Goal: Task Accomplishment & Management: Complete application form

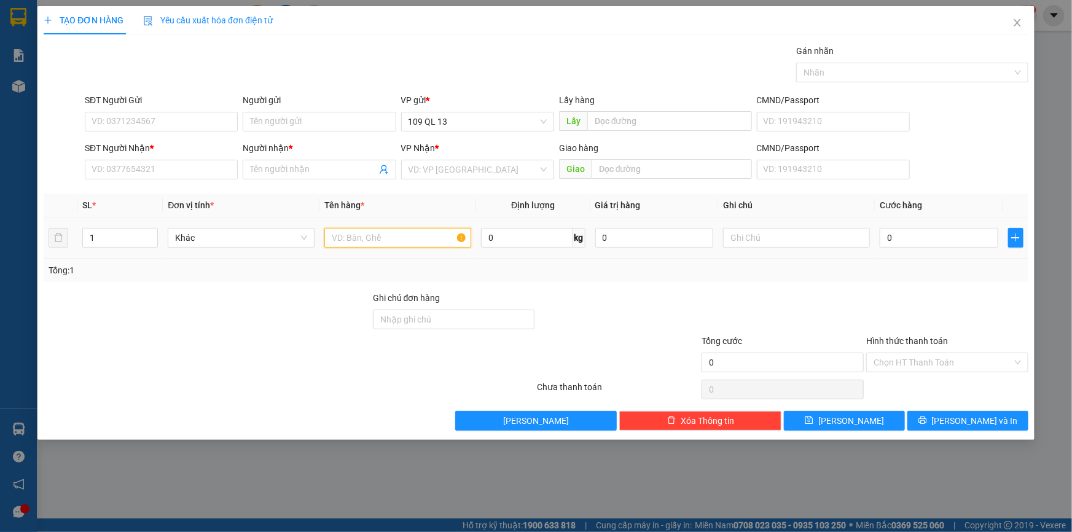
click at [367, 229] on input "text" at bounding box center [397, 238] width 147 height 20
click at [171, 170] on input "SĐT Người Nhận *" at bounding box center [161, 170] width 153 height 20
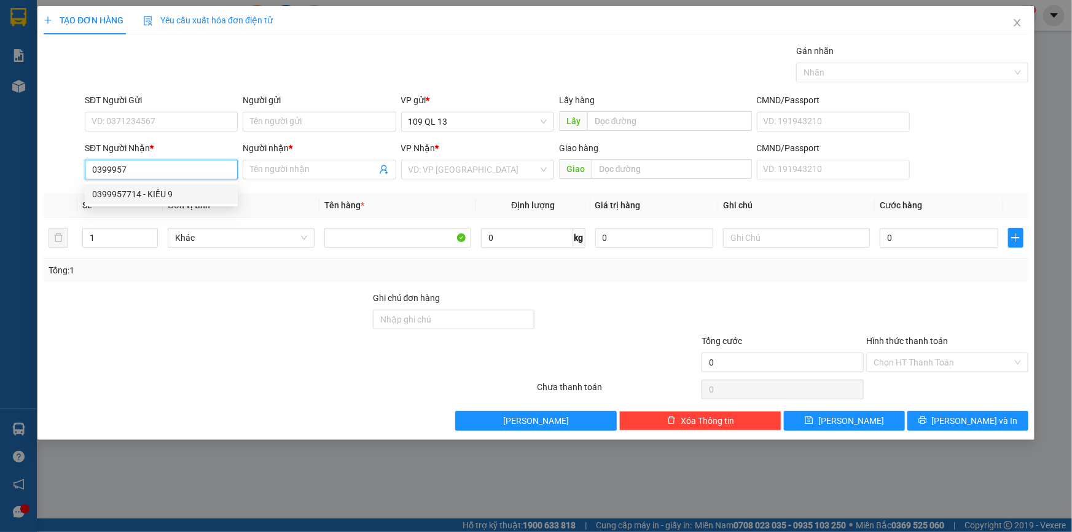
click at [166, 187] on div "0399957714 - KIỀU 9" at bounding box center [161, 194] width 138 height 14
type input "0399957714"
type input "KIỀU 9"
type input "0399957714"
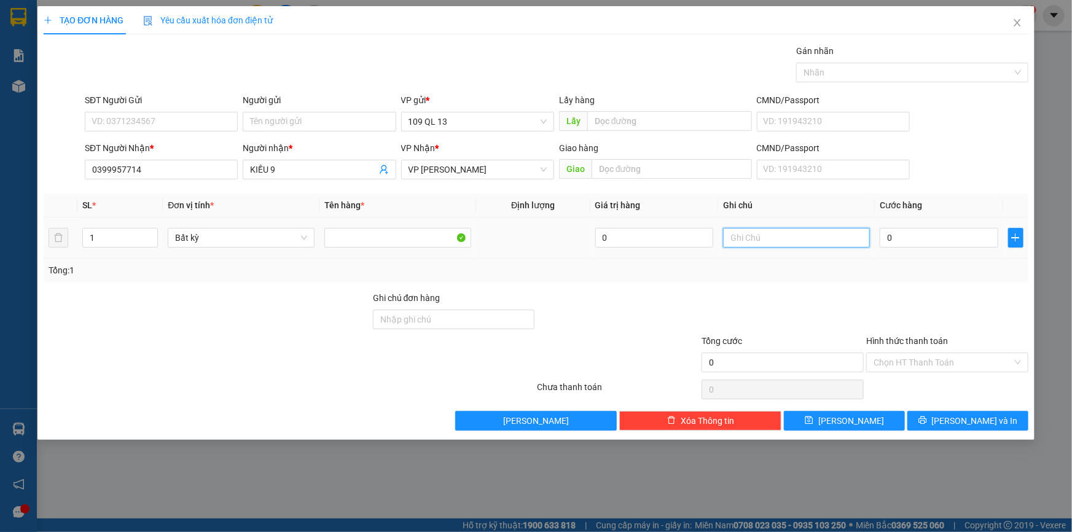
click at [776, 240] on input "text" at bounding box center [796, 238] width 147 height 20
type input "1 TX ĐL"
click at [906, 239] on input "0" at bounding box center [939, 238] width 119 height 20
type input "6"
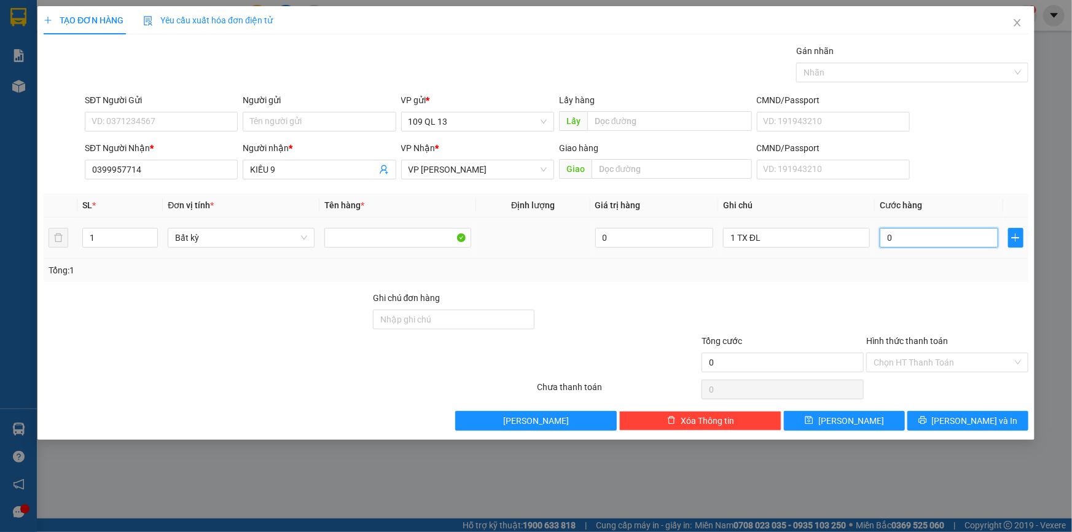
type input "6"
type input "60"
type input "60.000"
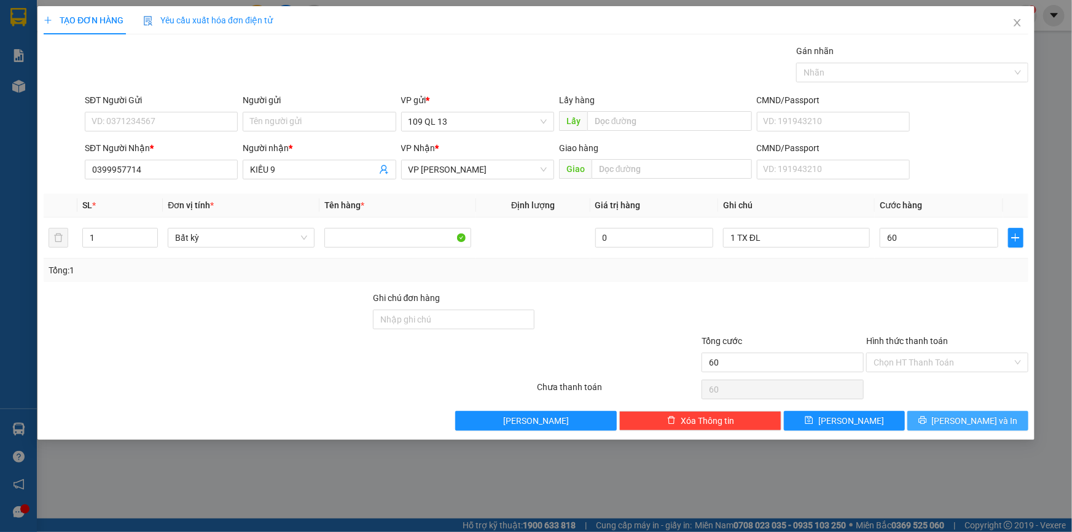
type input "60.000"
click at [980, 416] on span "[PERSON_NAME] và In" at bounding box center [975, 421] width 86 height 14
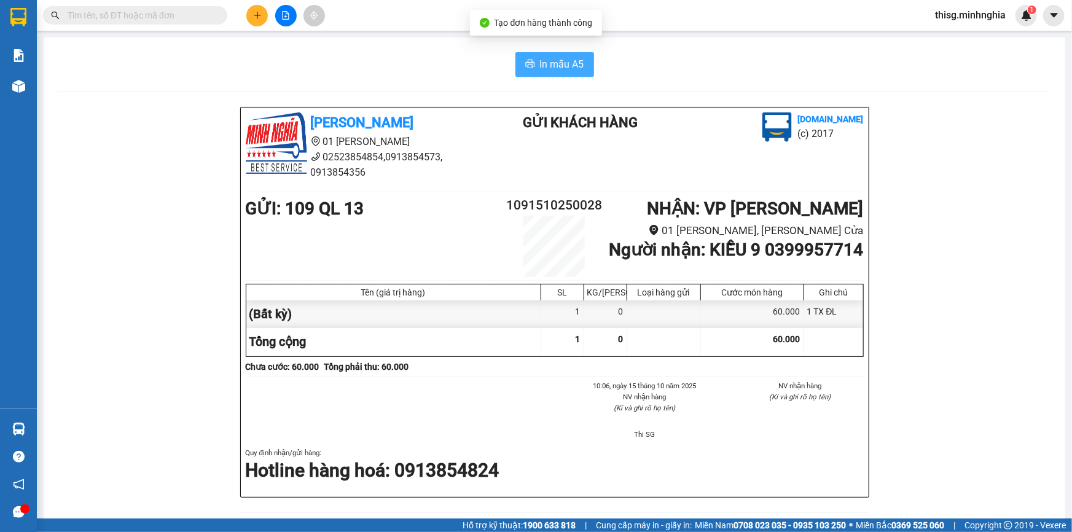
click at [533, 63] on button "In mẫu A5" at bounding box center [554, 64] width 79 height 25
click at [264, 20] on button at bounding box center [257, 16] width 22 height 22
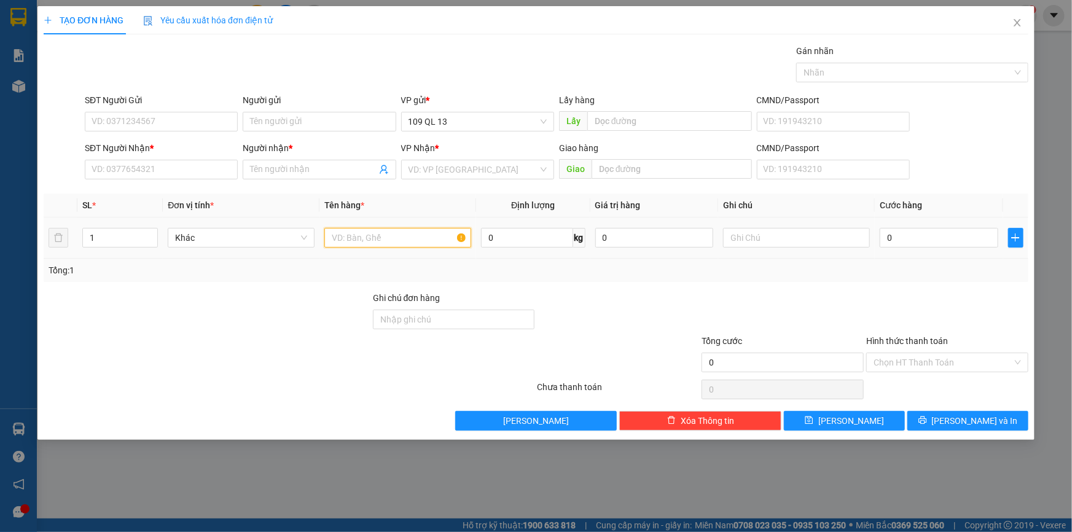
click at [387, 241] on input "text" at bounding box center [397, 238] width 147 height 20
click at [747, 246] on input "text" at bounding box center [796, 238] width 147 height 20
type input "1 CỤC ĐEN PT"
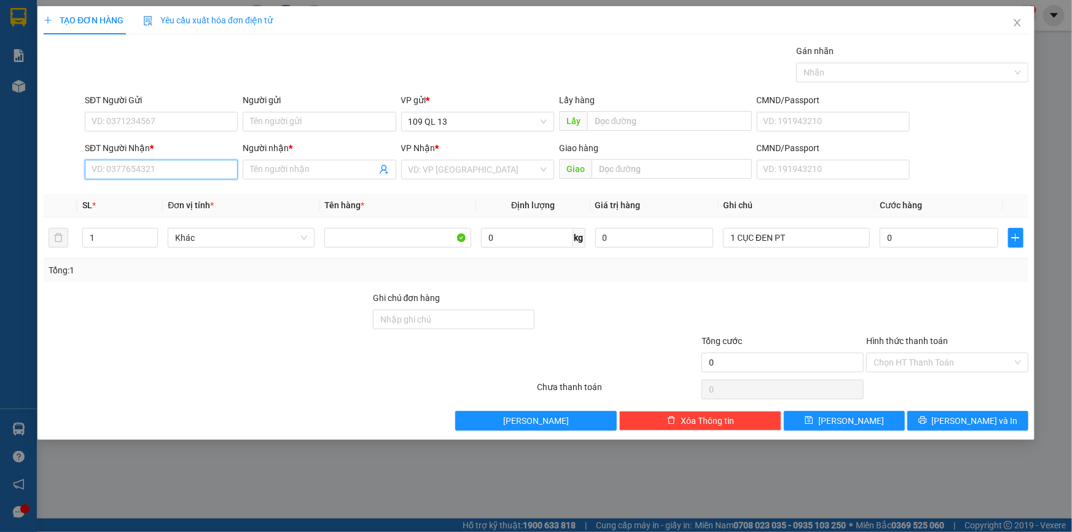
click at [172, 170] on input "SĐT Người Nhận *" at bounding box center [161, 170] width 153 height 20
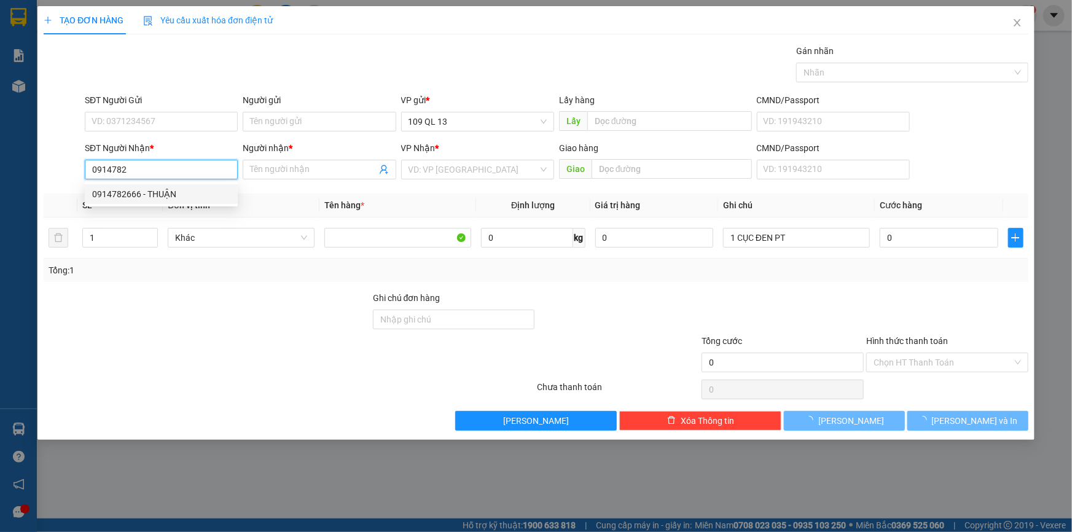
click at [172, 195] on div "0914782666 - THUẬN" at bounding box center [161, 194] width 138 height 14
type input "0914782666"
type input "THUẬN"
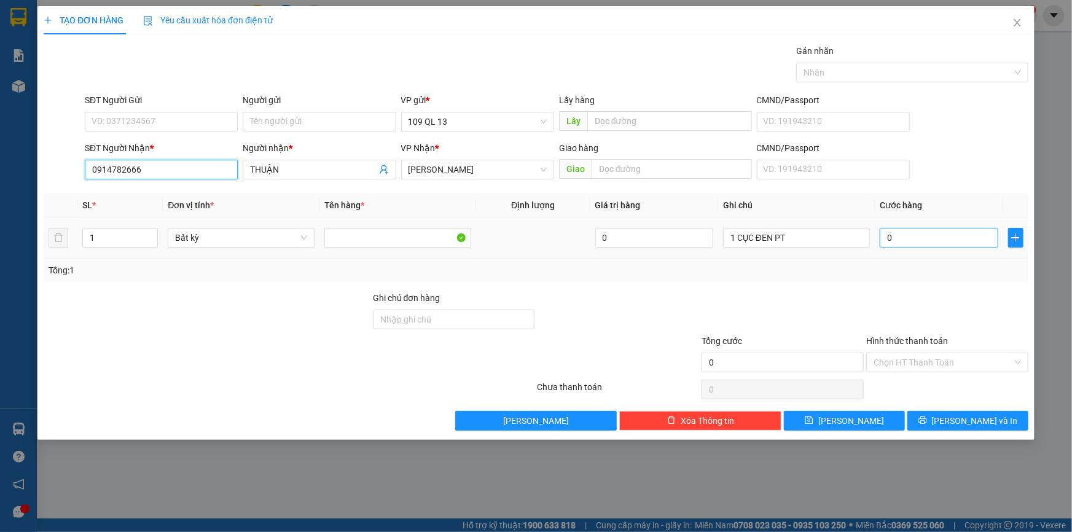
type input "0914782666"
click at [910, 231] on input "0" at bounding box center [939, 238] width 119 height 20
type input "4"
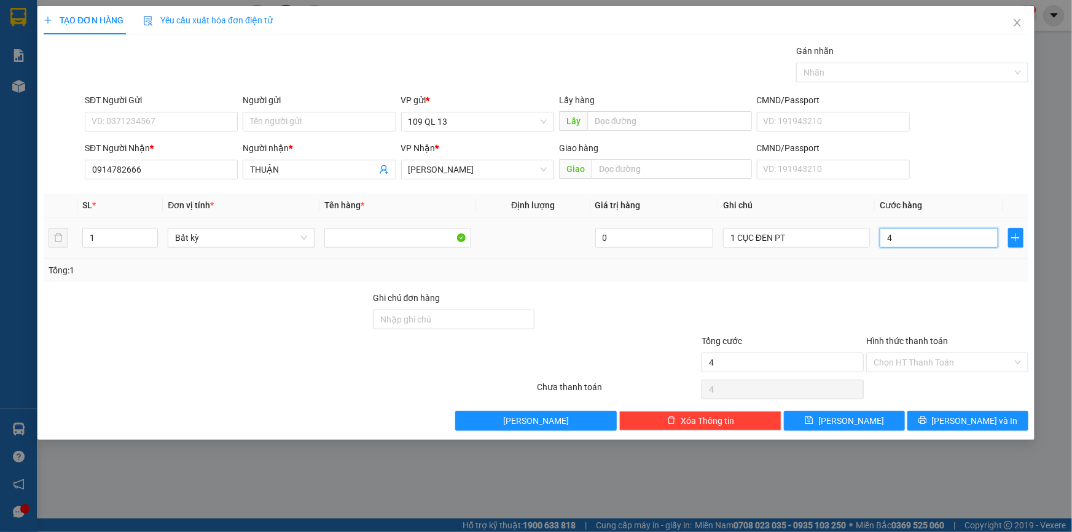
type input "40"
type input "40.000"
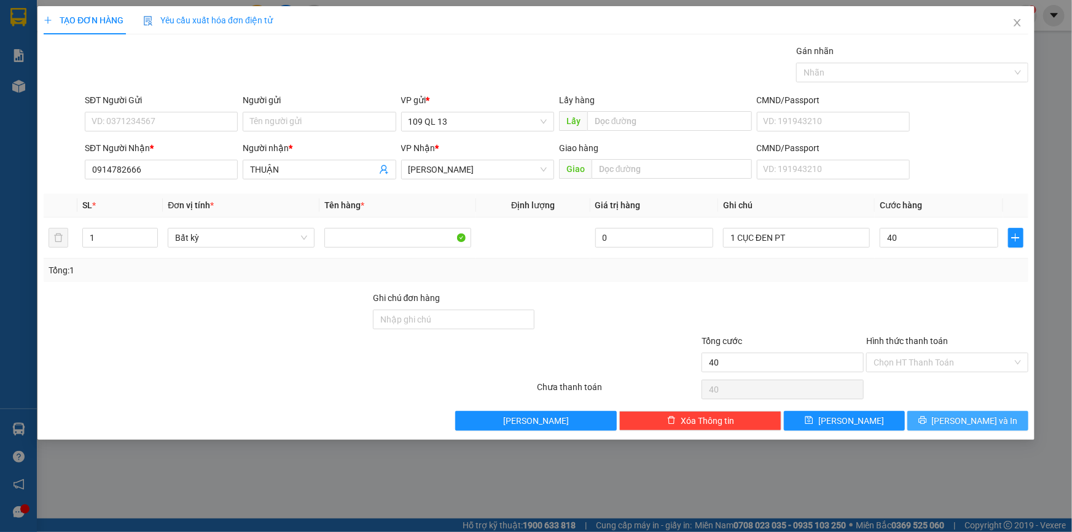
type input "40.000"
click at [986, 425] on span "[PERSON_NAME] và In" at bounding box center [975, 421] width 86 height 14
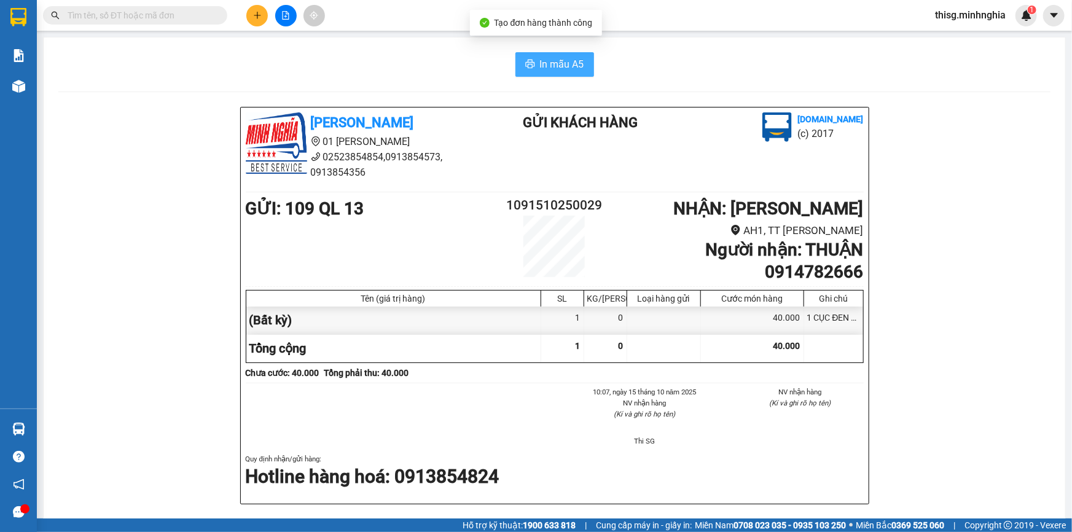
click at [553, 63] on span "In mẫu A5" at bounding box center [562, 64] width 44 height 15
click at [261, 17] on icon "plus" at bounding box center [257, 15] width 9 height 9
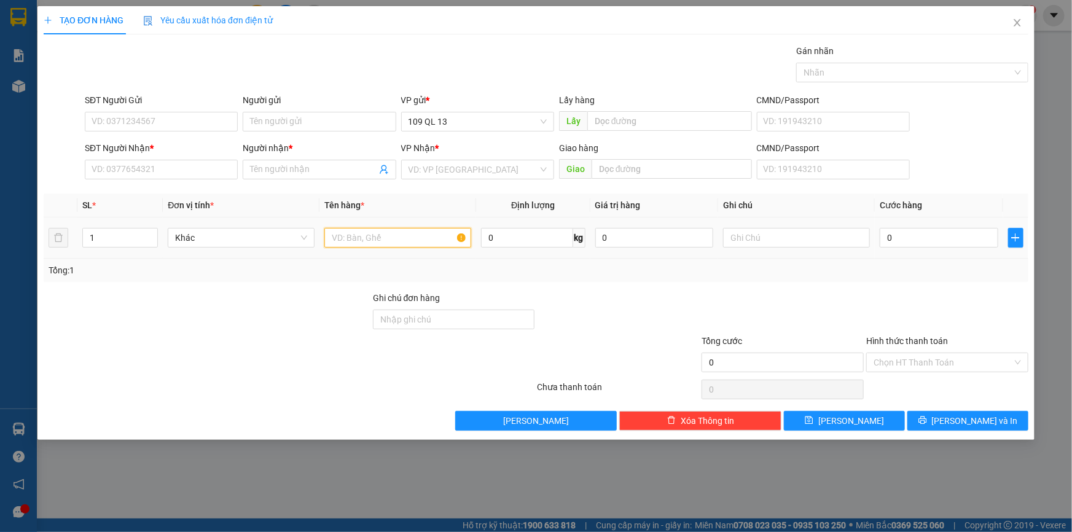
click at [412, 235] on input "text" at bounding box center [397, 238] width 147 height 20
click at [817, 241] on input "text" at bounding box center [796, 238] width 147 height 20
type input "1 HỘP NHỰA RAM"
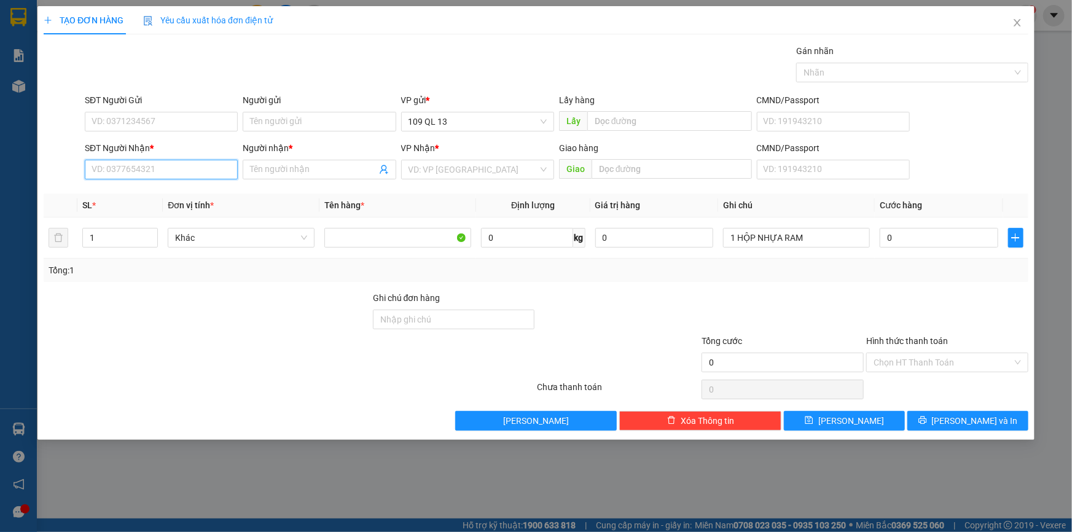
click at [218, 174] on input "SĐT Người Nhận *" at bounding box center [161, 170] width 153 height 20
click at [934, 230] on input "0" at bounding box center [939, 238] width 119 height 20
type input "3"
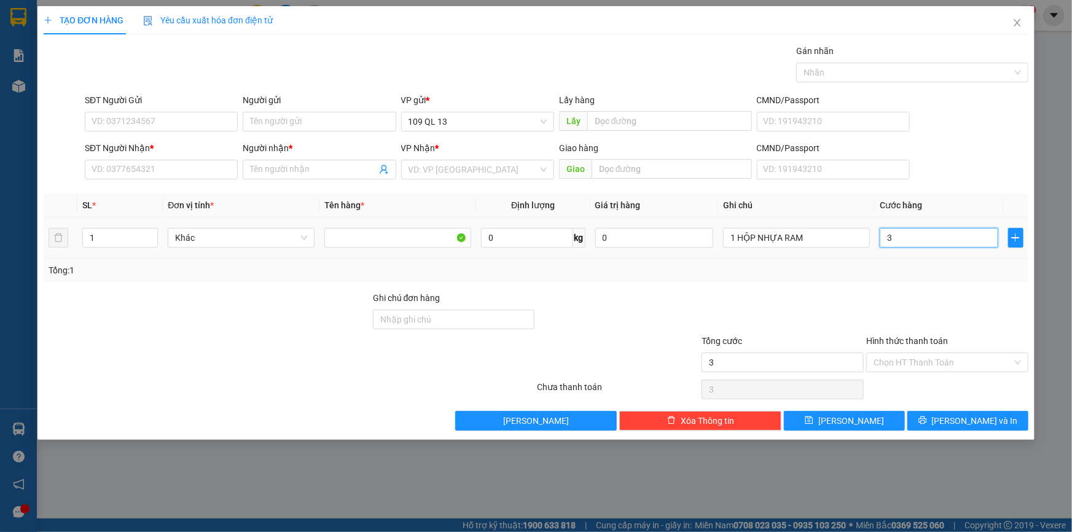
type input "30"
click at [149, 173] on input "SĐT Người Nhận *" at bounding box center [161, 170] width 153 height 20
type input "30.000"
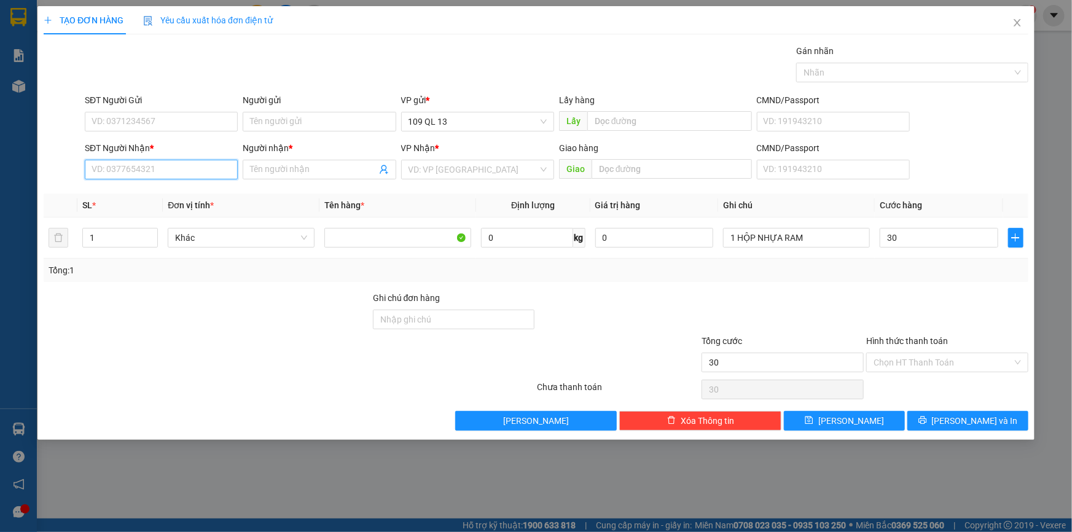
type input "30.000"
type input "0903503845"
click at [326, 168] on input "Người nhận *" at bounding box center [313, 170] width 126 height 14
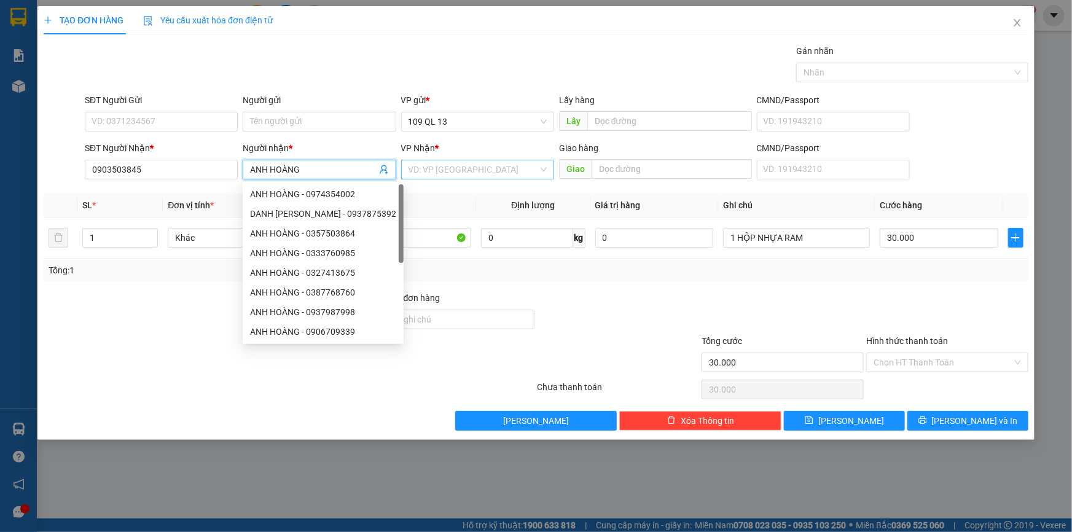
type input "ANH HOÀNG"
click at [452, 175] on input "search" at bounding box center [474, 169] width 130 height 18
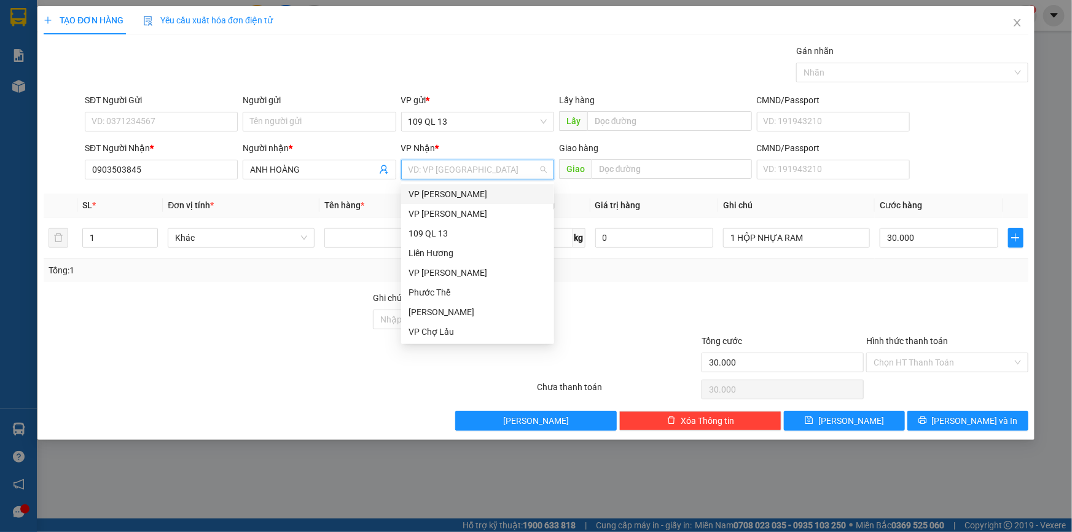
click at [438, 193] on div "VP [PERSON_NAME]" at bounding box center [478, 194] width 138 height 14
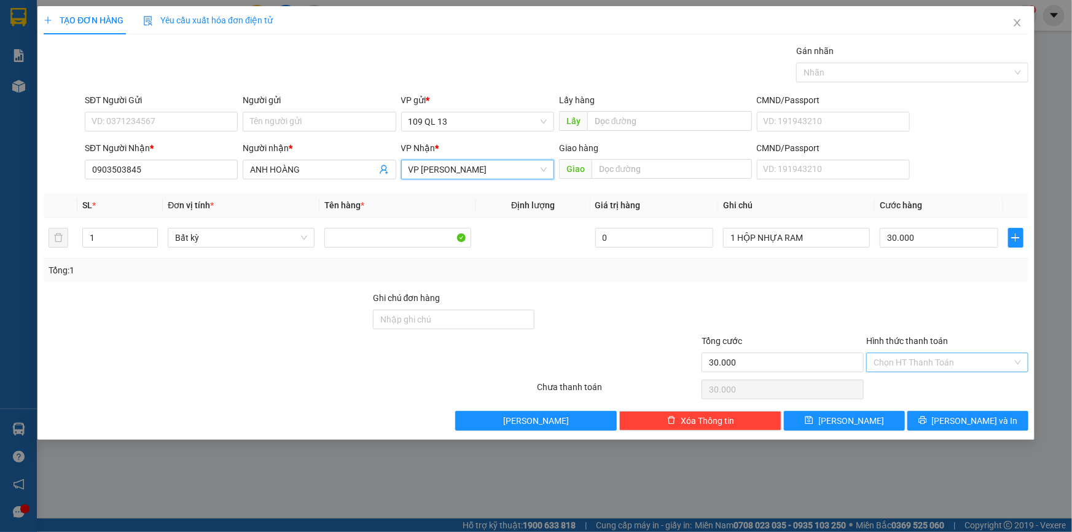
click at [972, 361] on input "Hình thức thanh toán" at bounding box center [943, 362] width 139 height 18
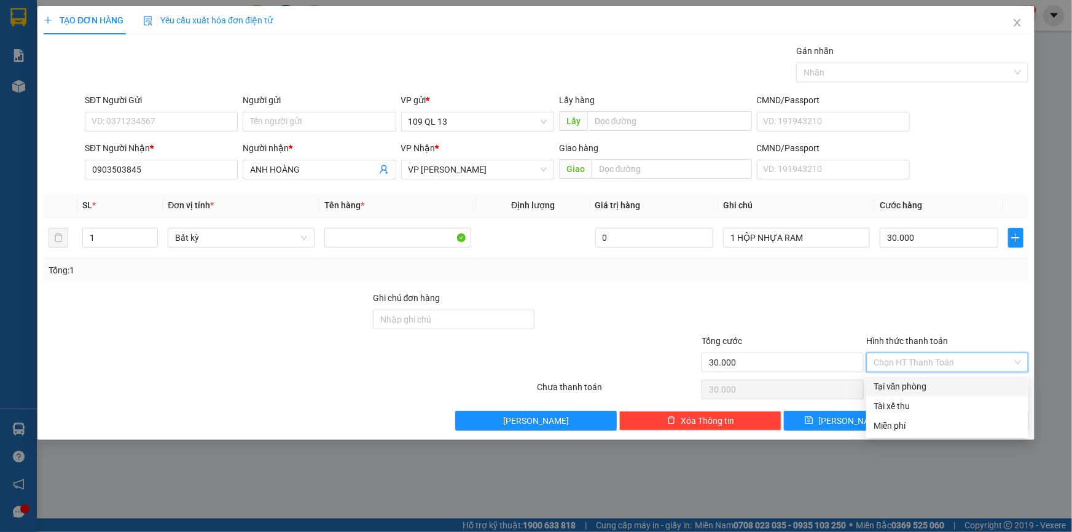
click at [939, 327] on div at bounding box center [947, 312] width 165 height 43
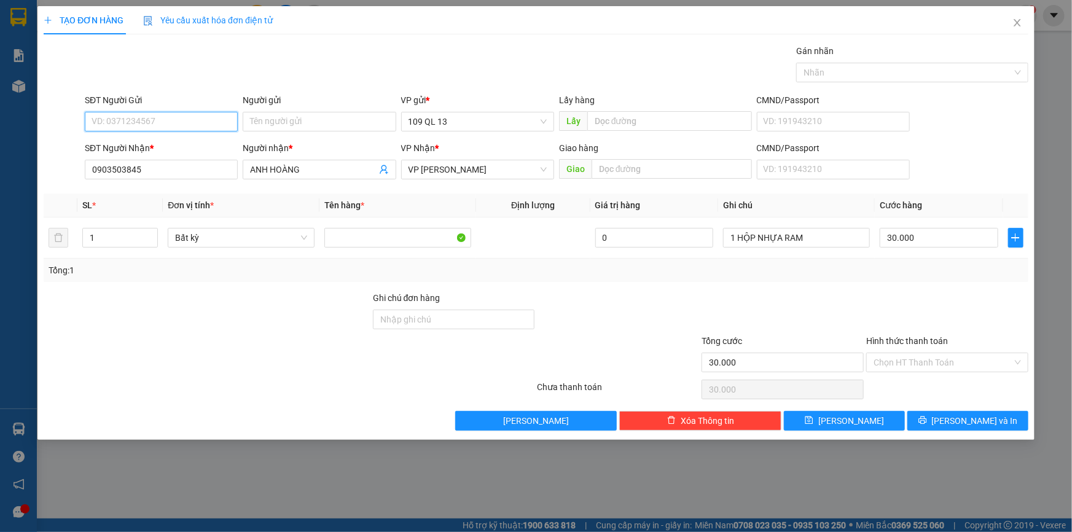
click at [144, 128] on input "SĐT Người Gửi" at bounding box center [161, 122] width 153 height 20
type input "0938109632"
click at [1003, 418] on button "[PERSON_NAME] và In" at bounding box center [967, 421] width 121 height 20
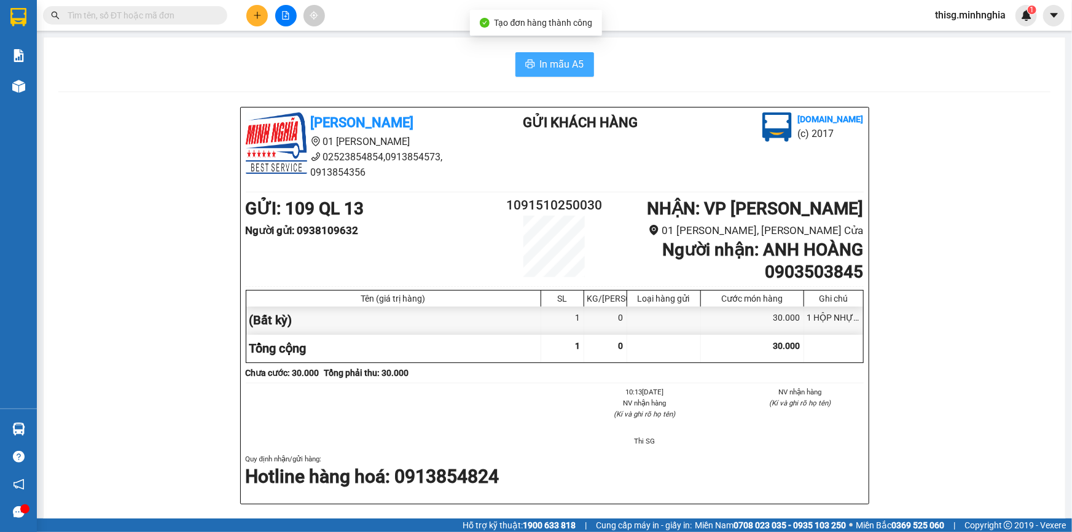
click at [546, 46] on div "In mẫu A5 [PERSON_NAME] 01 Đinh Tiên Hoàng 02523854854,0913854573, 0913854356 G…" at bounding box center [555, 520] width 1022 height 966
click at [545, 63] on span "In mẫu A5" at bounding box center [562, 64] width 44 height 15
click at [255, 17] on icon "plus" at bounding box center [257, 15] width 9 height 9
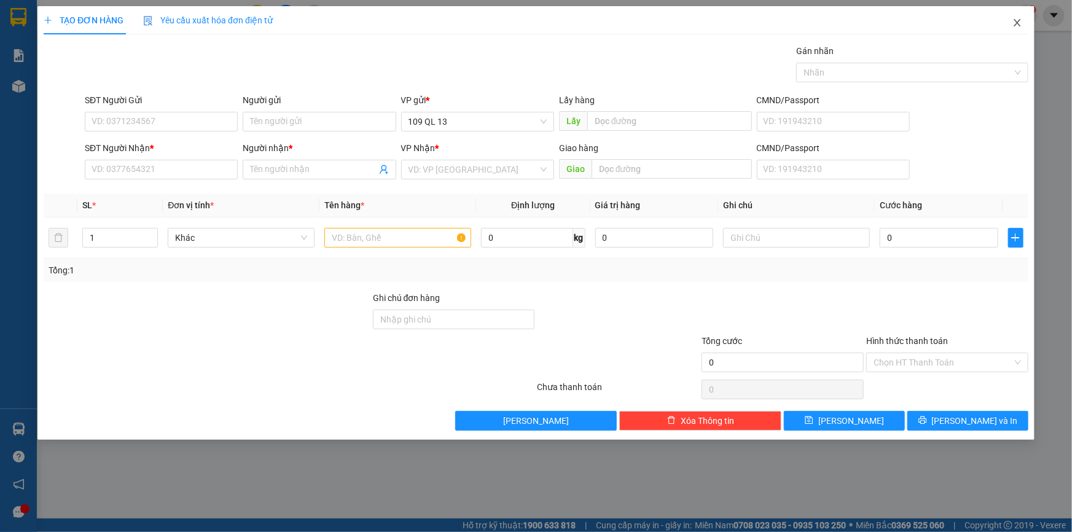
click at [1004, 0] on html "Kết quả tìm kiếm ( 0 ) Bộ lọc No Data thisg.minhnghia 1 Báo cáo Báo cáo dòng ti…" at bounding box center [536, 266] width 1072 height 532
click at [1016, 28] on icon "close" at bounding box center [1018, 23] width 10 height 10
